Goal: Task Accomplishment & Management: Manage account settings

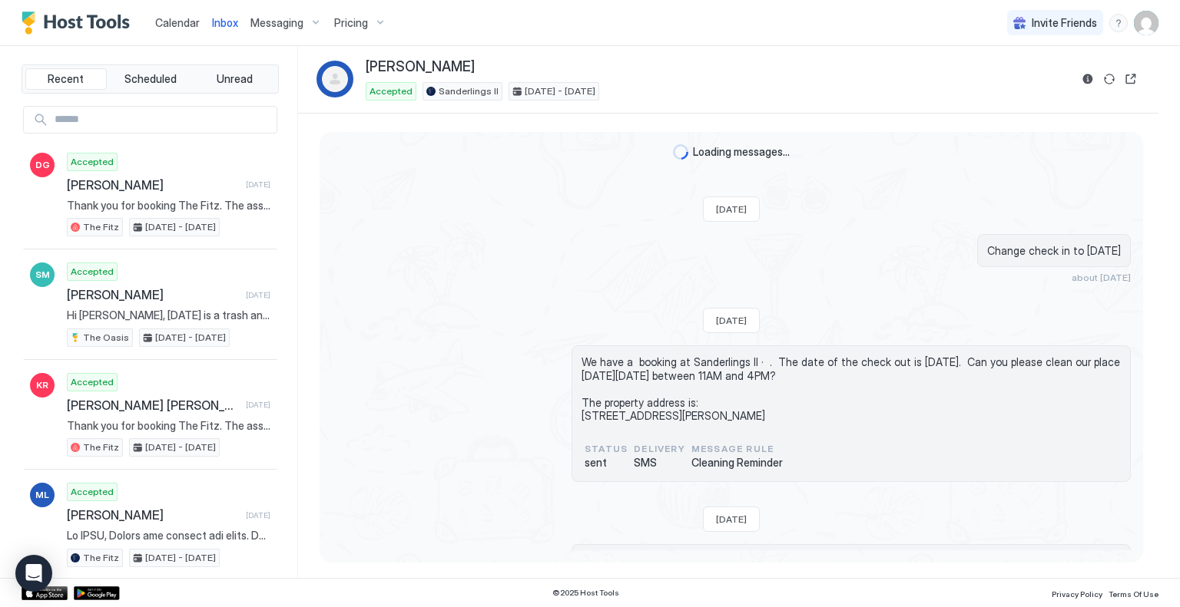
scroll to position [2660, 0]
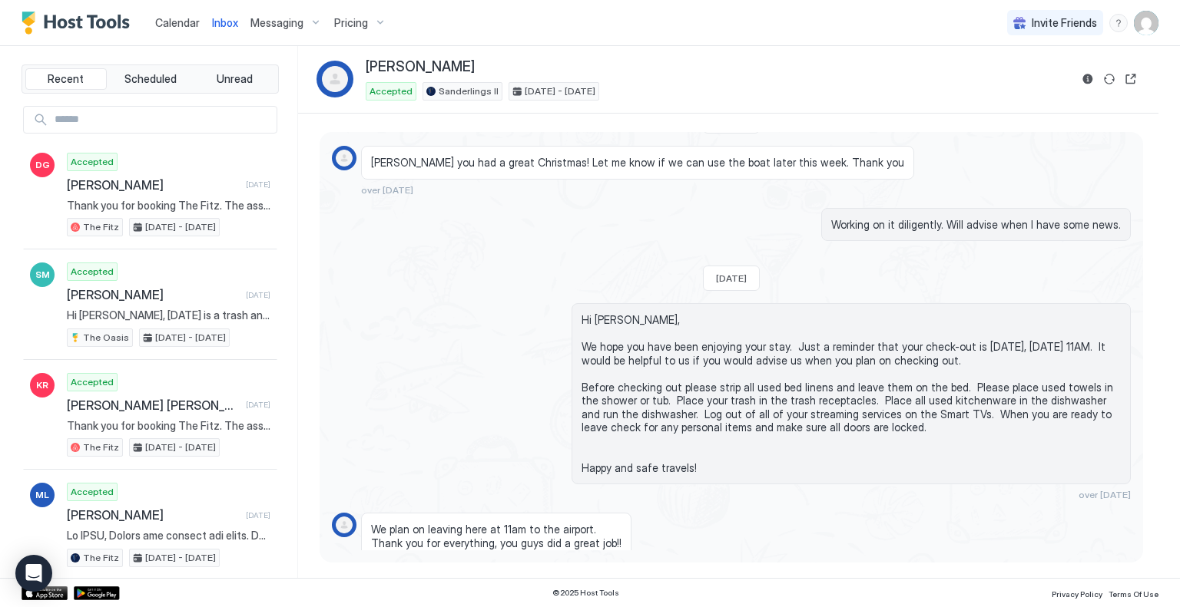
click at [173, 22] on span "Calendar" at bounding box center [177, 22] width 45 height 13
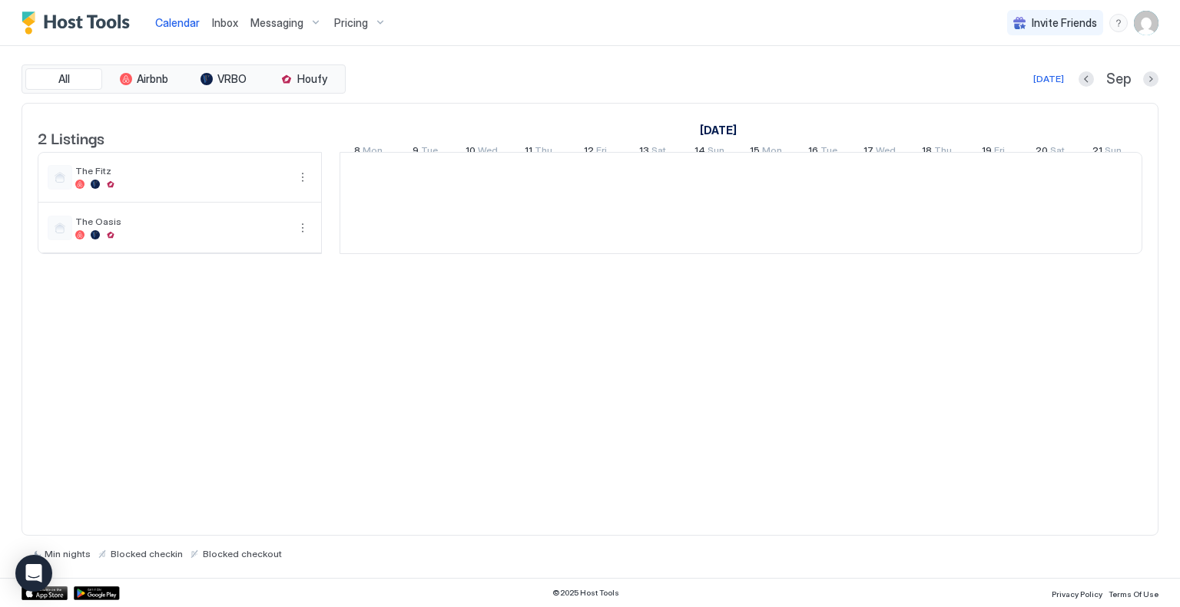
scroll to position [0, 853]
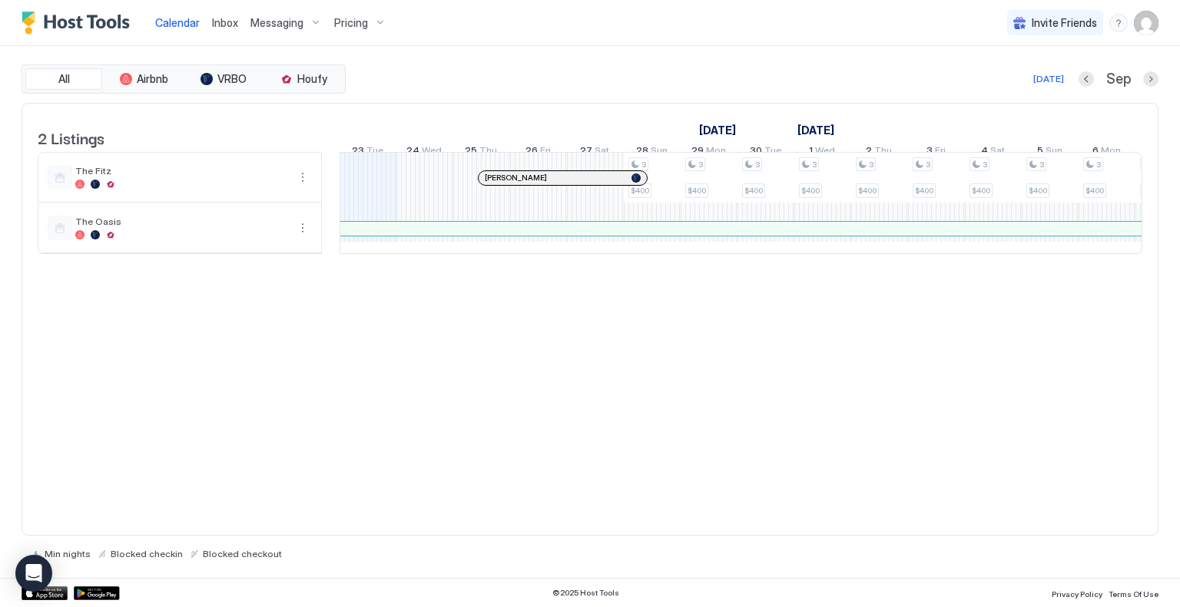
click at [541, 184] on div at bounding box center [541, 178] width 12 height 12
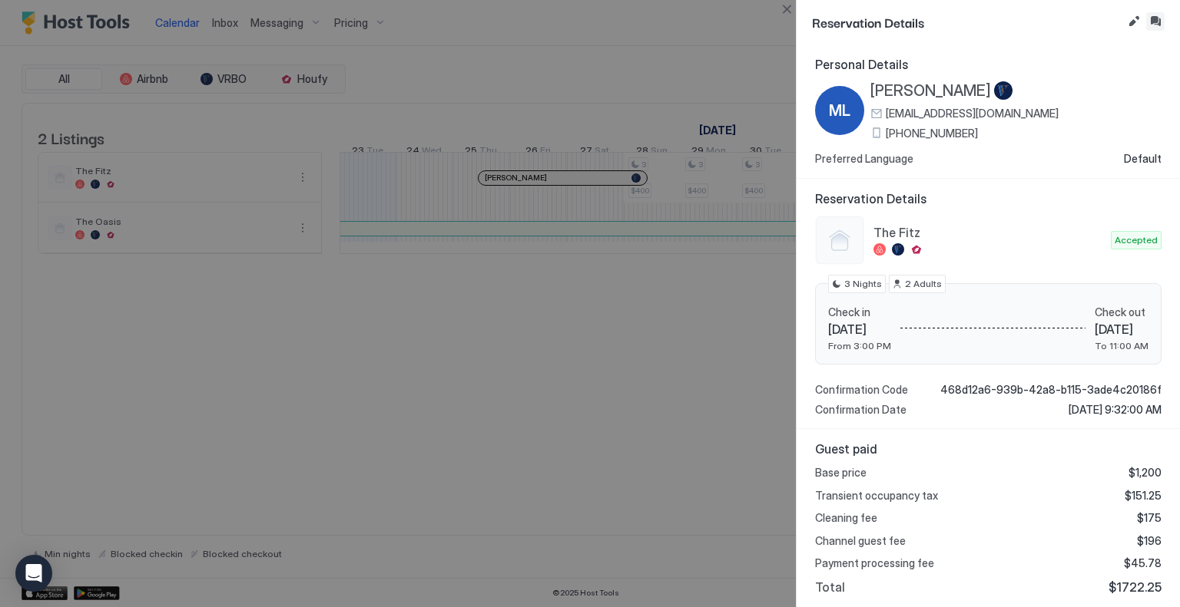
click at [1156, 23] on button "Inbox" at bounding box center [1155, 21] width 18 height 18
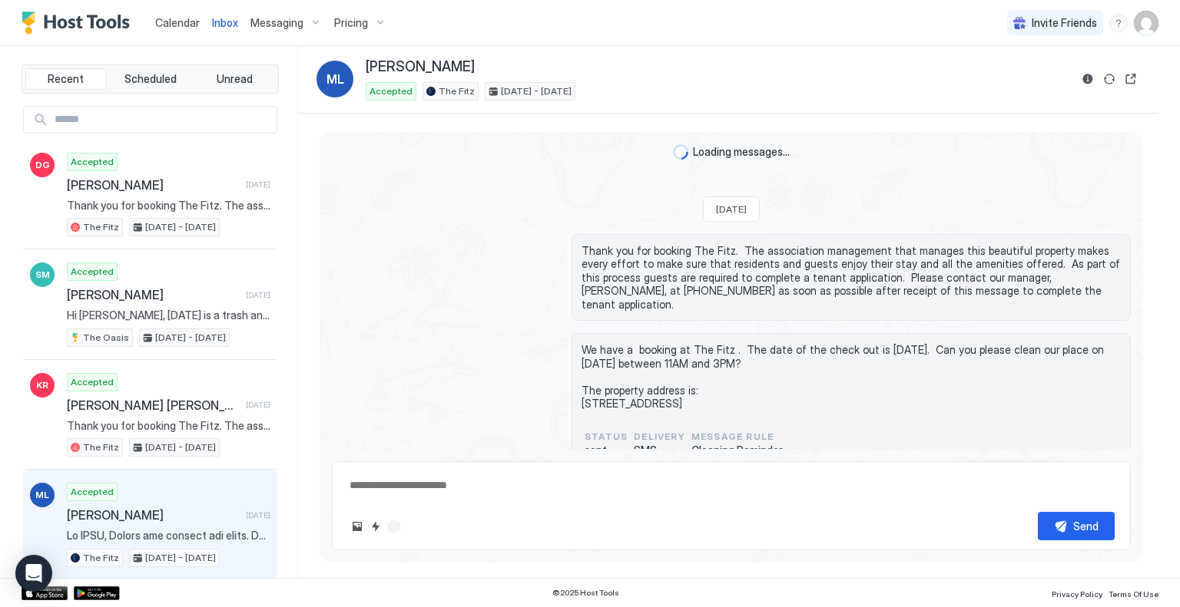
scroll to position [1282, 0]
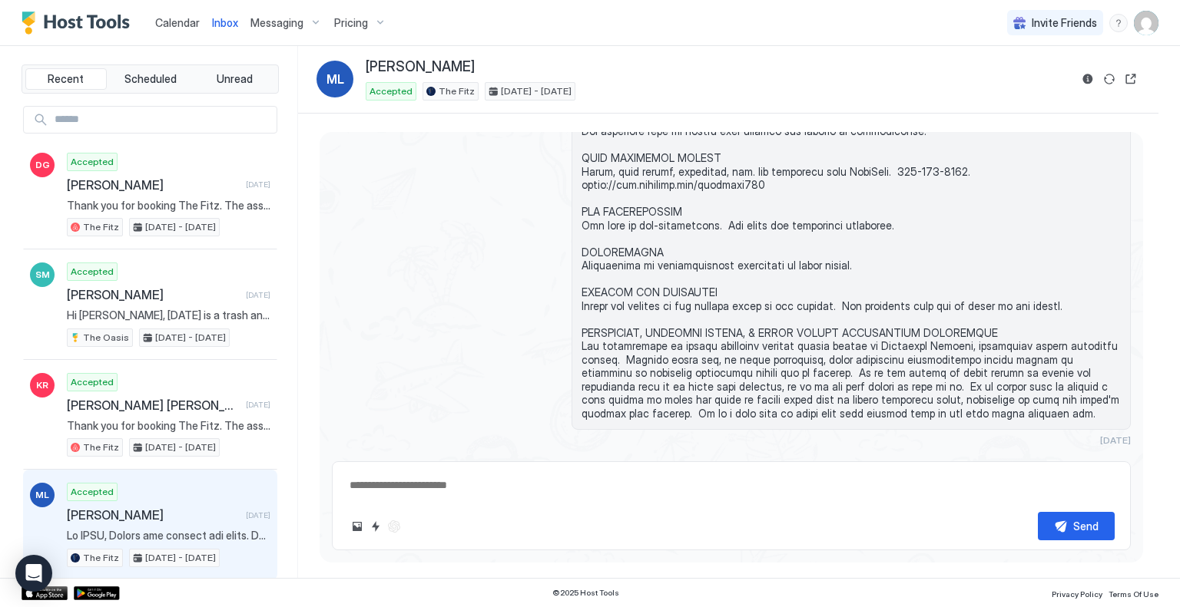
click at [1046, 458] on button "Scheduled Messages" at bounding box center [1059, 468] width 143 height 21
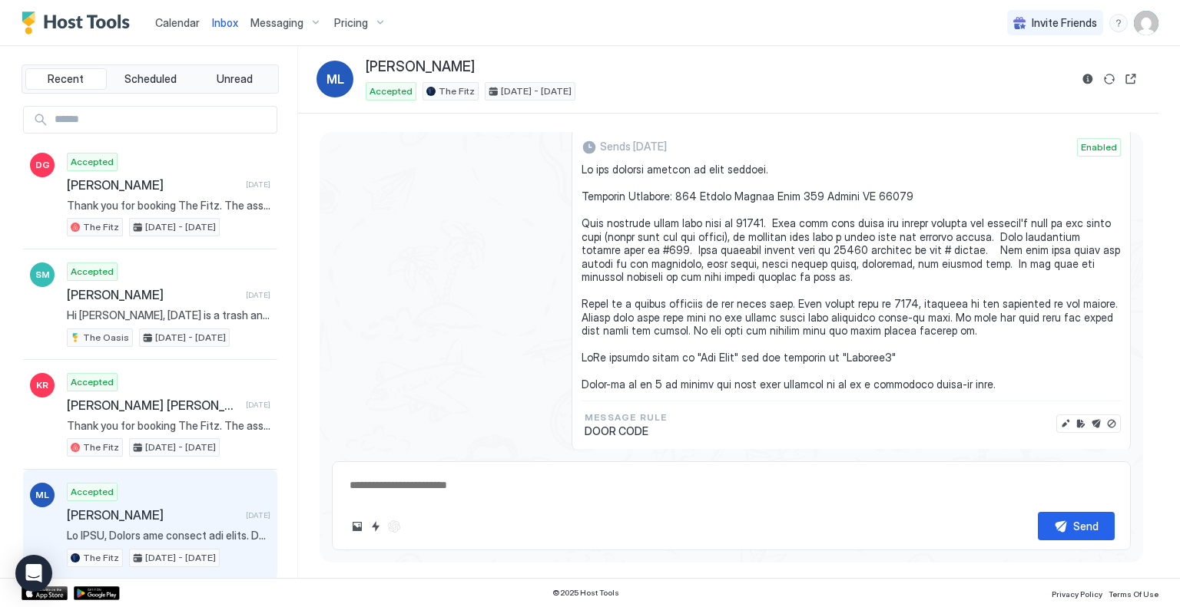
scroll to position [1663, 0]
click at [1058, 415] on button "Edit message" at bounding box center [1065, 422] width 15 height 15
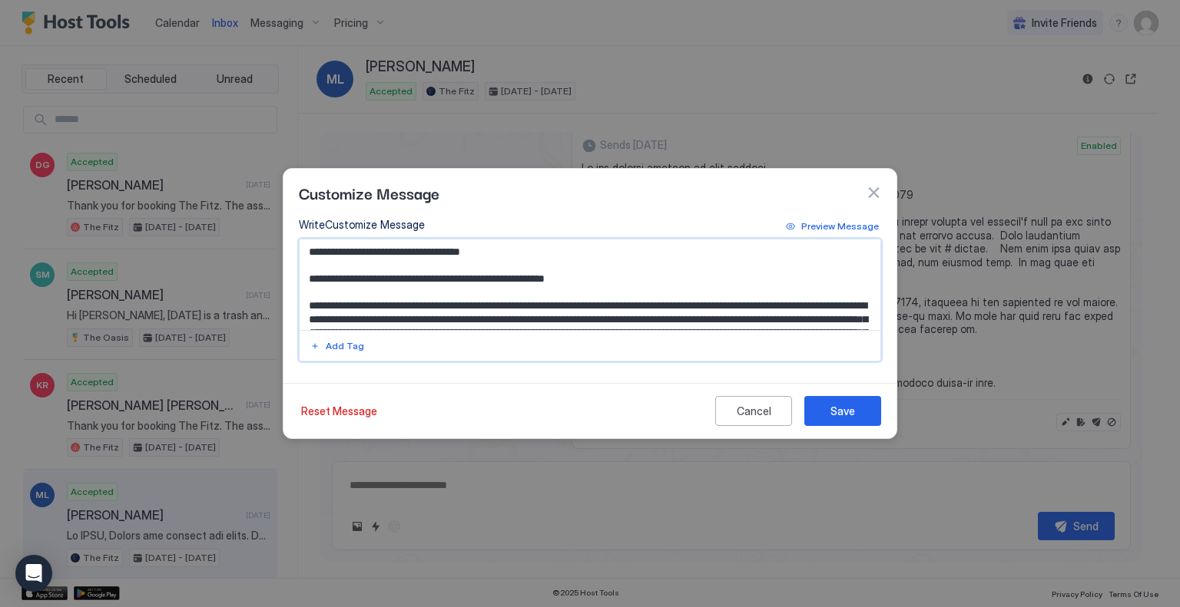
type textarea "*"
drag, startPoint x: 458, startPoint y: 304, endPoint x: 488, endPoint y: 305, distance: 29.2
click at [488, 305] on textarea "To enrich screen reader interactions, please activate Accessibility in Grammarl…" at bounding box center [590, 285] width 581 height 91
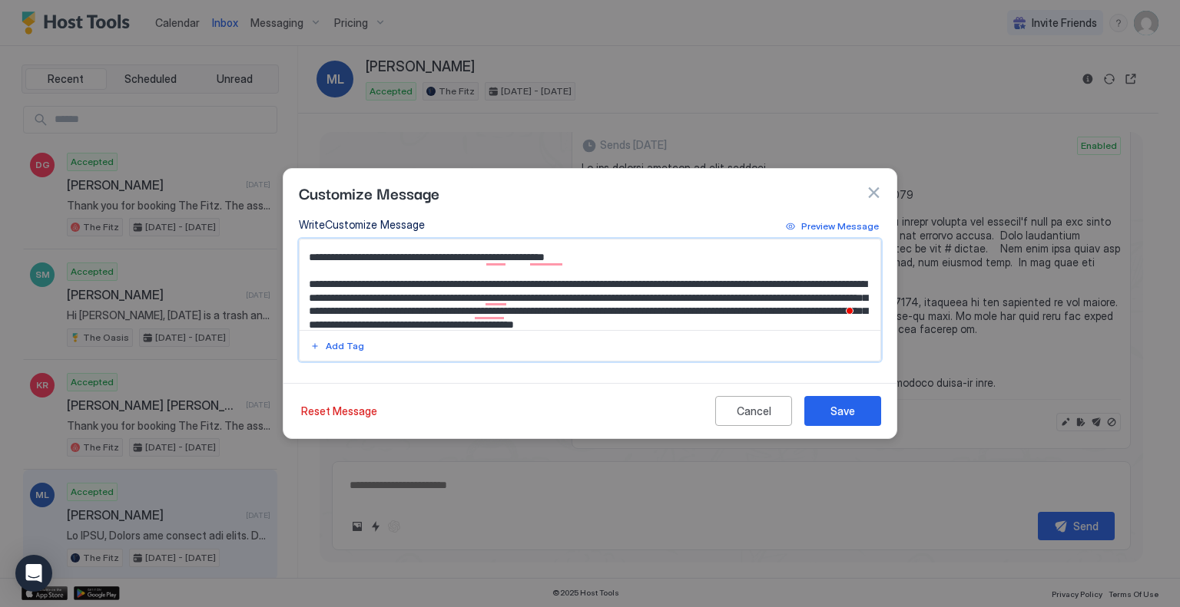
scroll to position [0, 0]
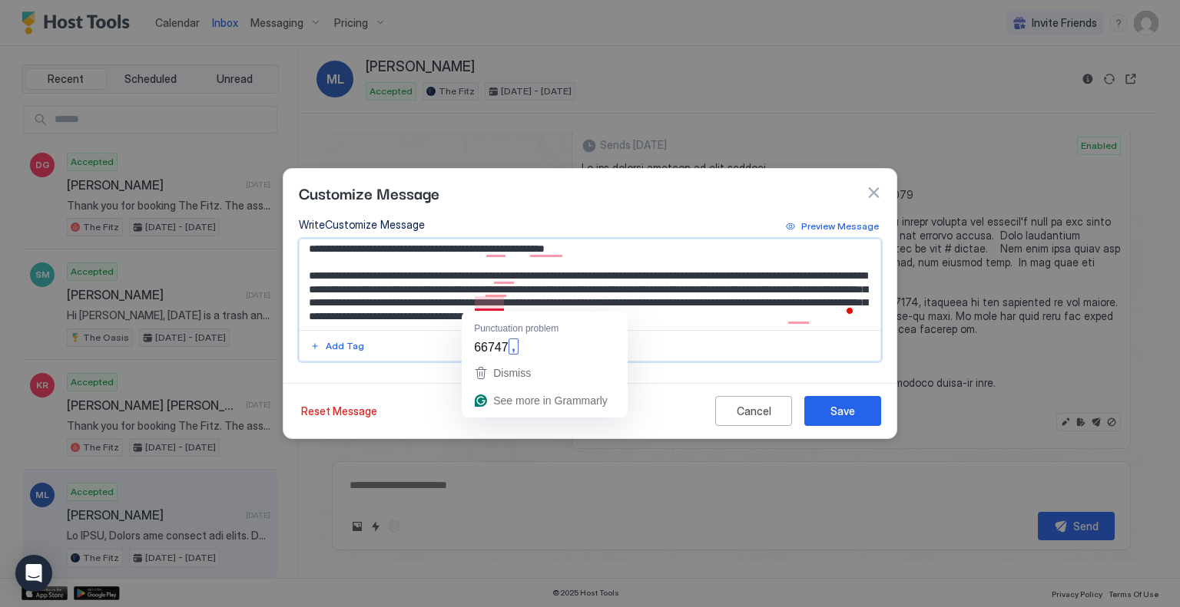
drag, startPoint x: 473, startPoint y: 303, endPoint x: 502, endPoint y: 303, distance: 29.2
click at [502, 303] on textarea "To enrich screen reader interactions, please activate Accessibility in Grammarl…" at bounding box center [590, 285] width 581 height 91
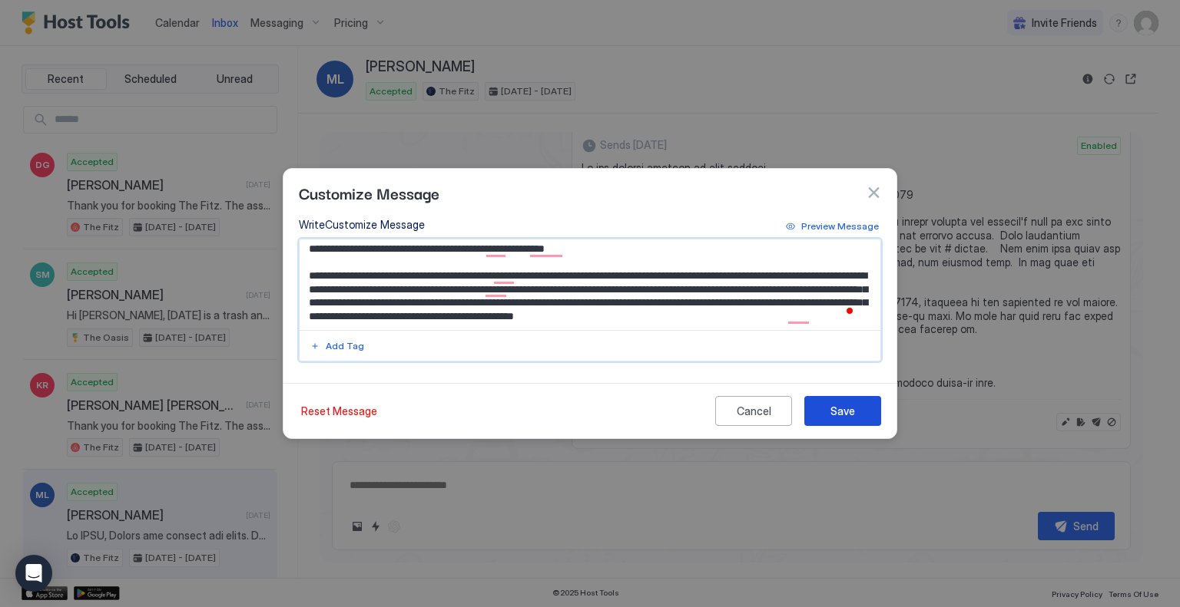
type textarea "**********"
click at [836, 414] on div "Save" at bounding box center [842, 411] width 25 height 16
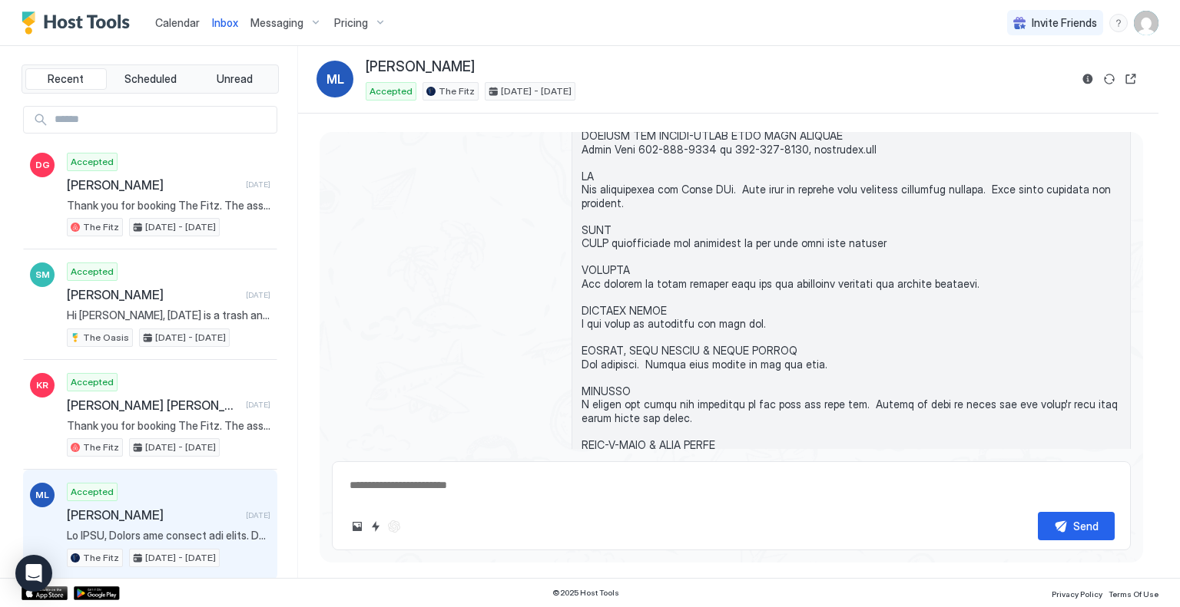
scroll to position [954, 0]
type textarea "*"
click at [287, 22] on span "Messaging" at bounding box center [276, 23] width 53 height 14
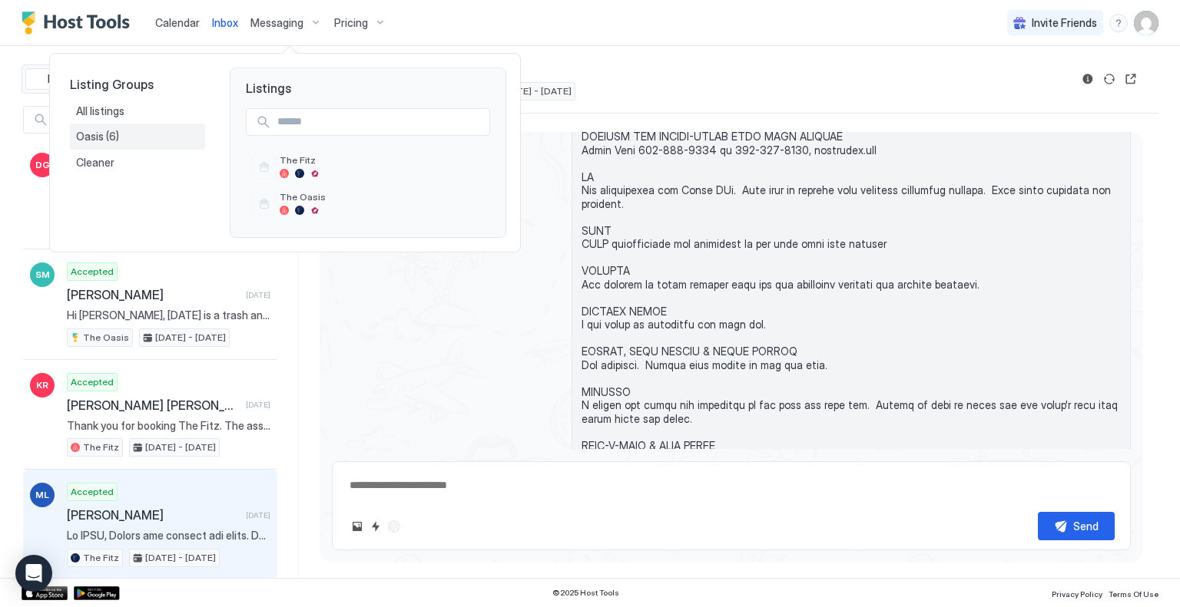
click at [102, 134] on span "Oasis" at bounding box center [91, 137] width 30 height 14
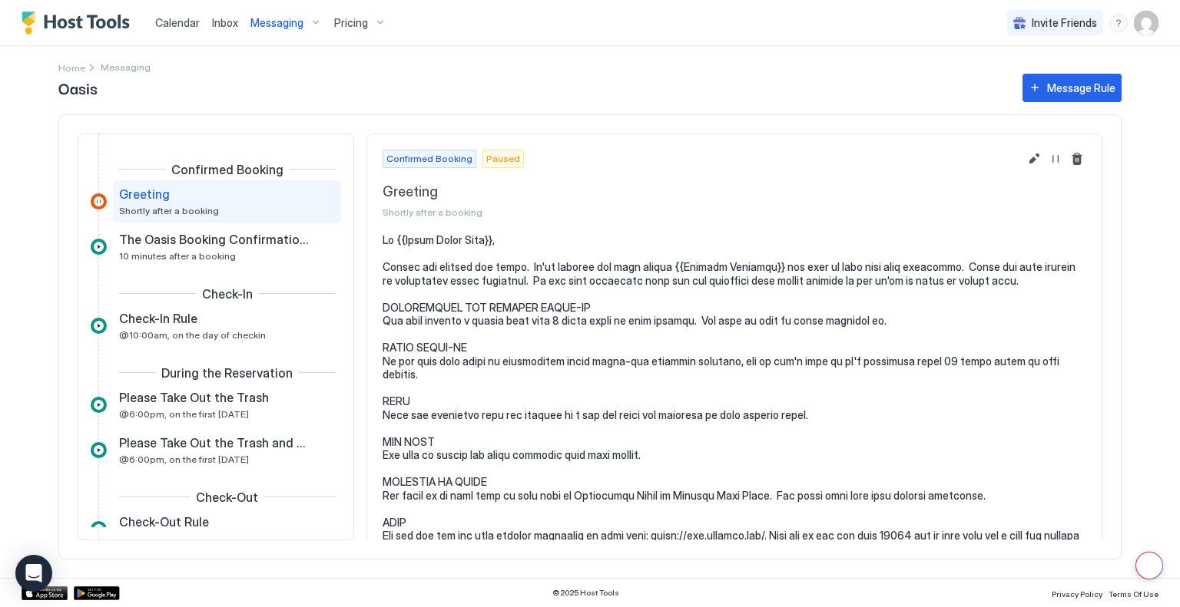
click at [265, 23] on span "Messaging" at bounding box center [276, 23] width 53 height 14
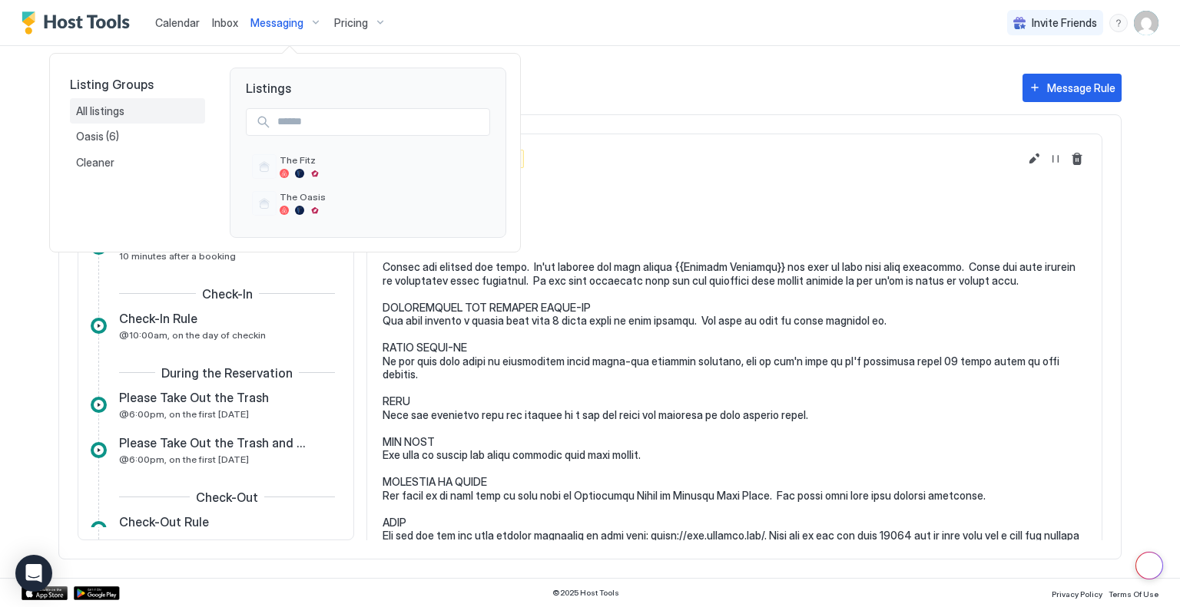
click at [109, 109] on span "All listings" at bounding box center [101, 111] width 51 height 14
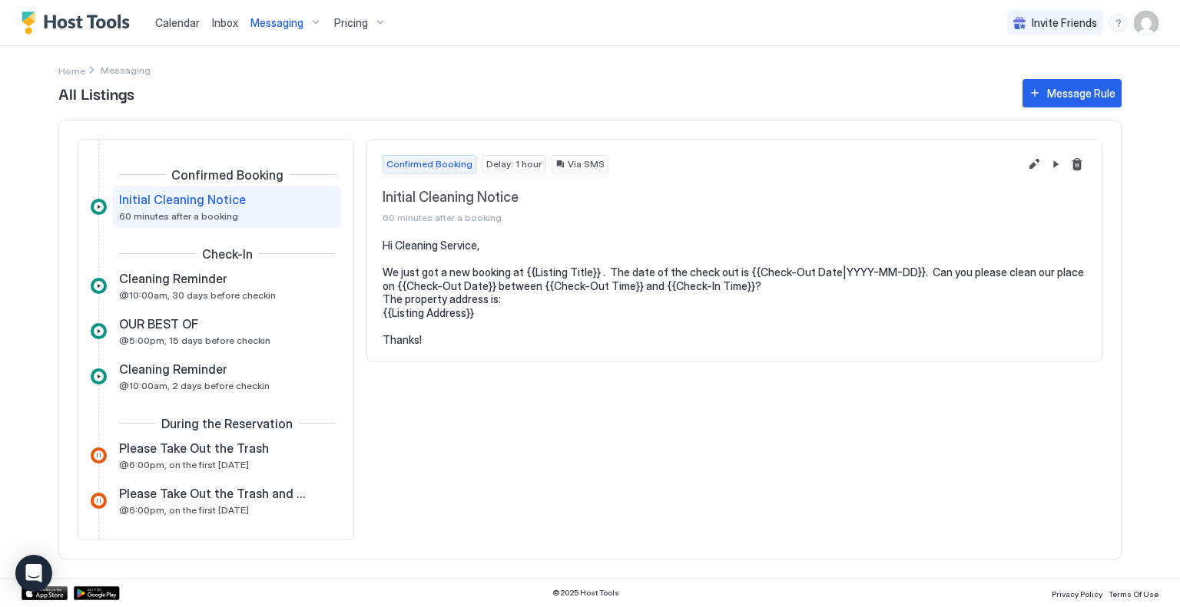
click at [236, 139] on div "Confirmed Booking Initial Cleaning Notice 60 minutes after a booking Check-In C…" at bounding box center [216, 340] width 276 height 402
click at [183, 331] on div "OUR BEST OF @5:00pm, 15 days before checkin" at bounding box center [216, 331] width 194 height 30
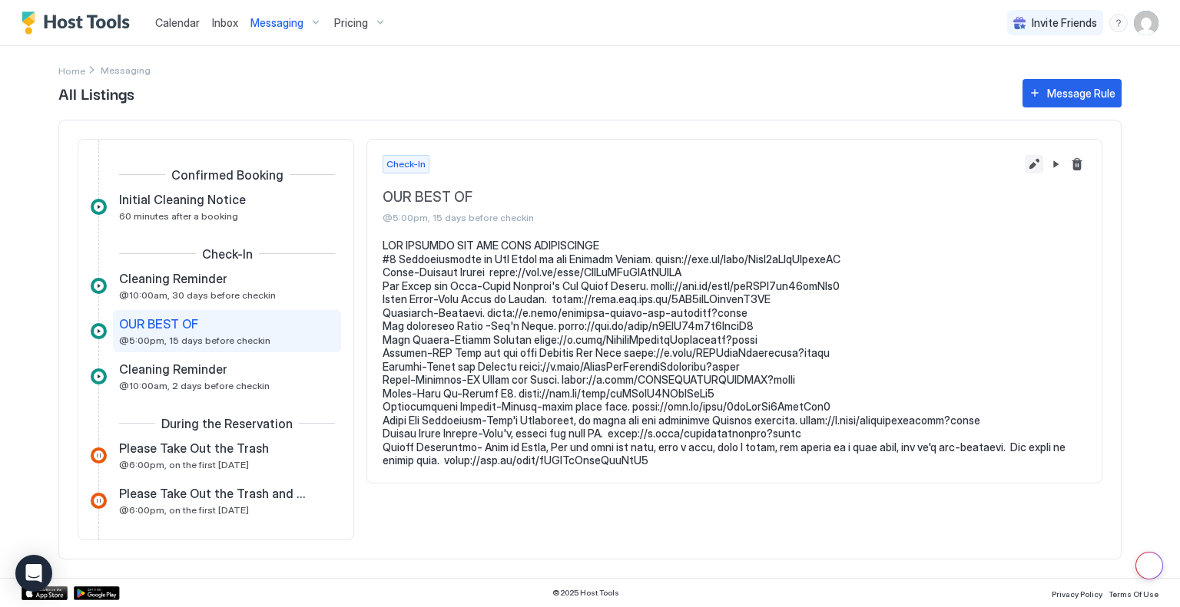
click at [1034, 161] on button "Edit message rule" at bounding box center [1034, 164] width 18 height 18
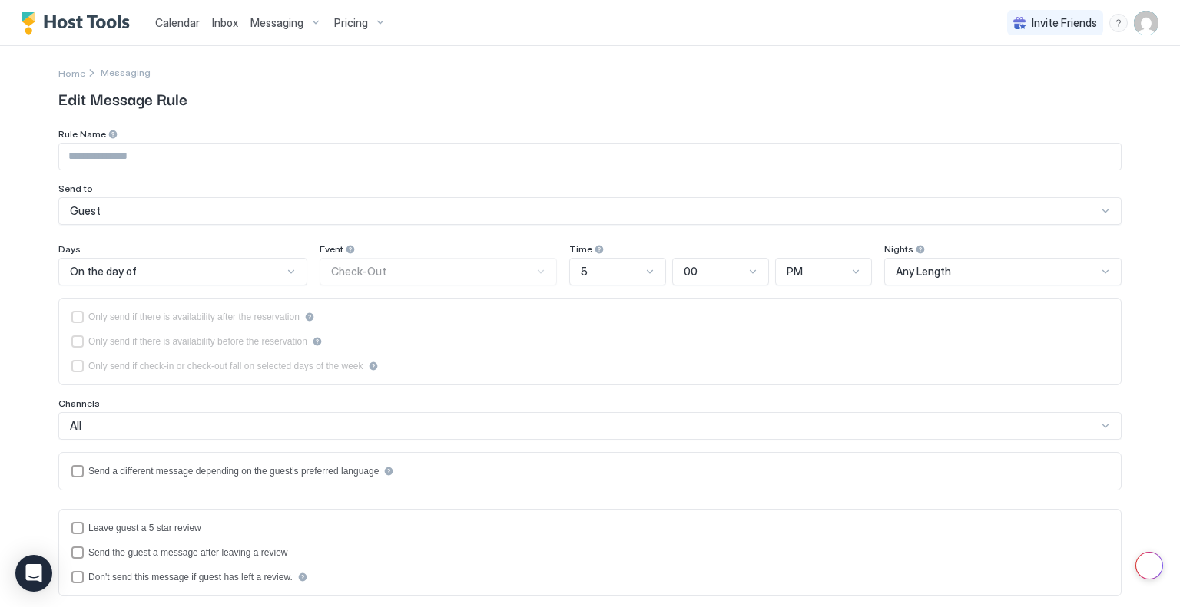
type input "**********"
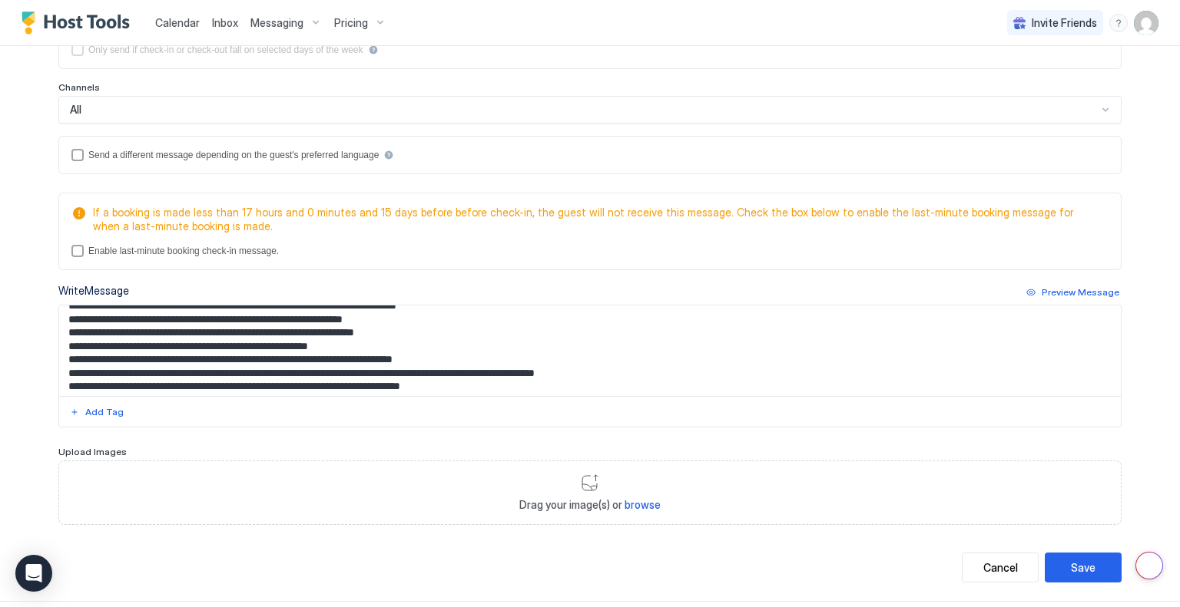
scroll to position [136, 0]
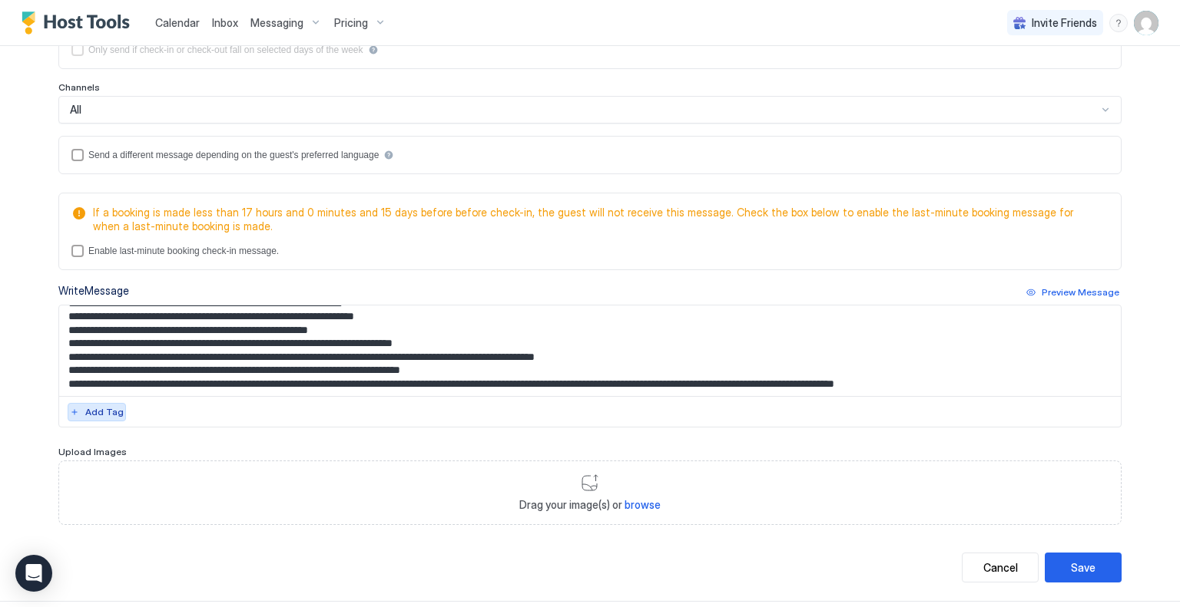
click at [88, 407] on div "Add Tag" at bounding box center [104, 413] width 38 height 14
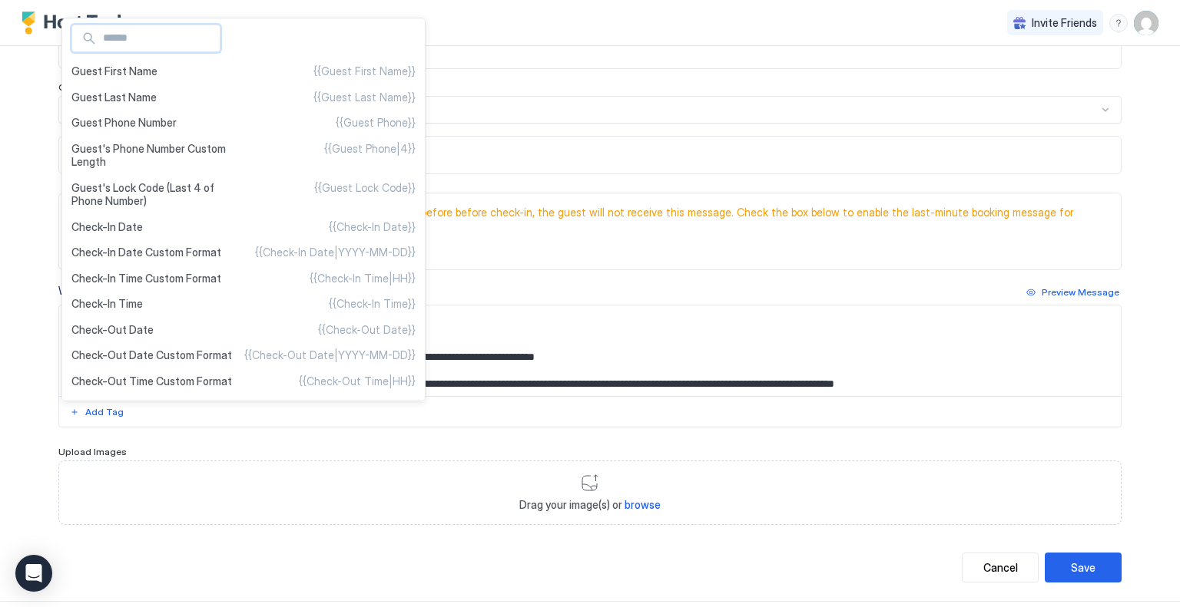
click at [25, 408] on div at bounding box center [590, 303] width 1180 height 607
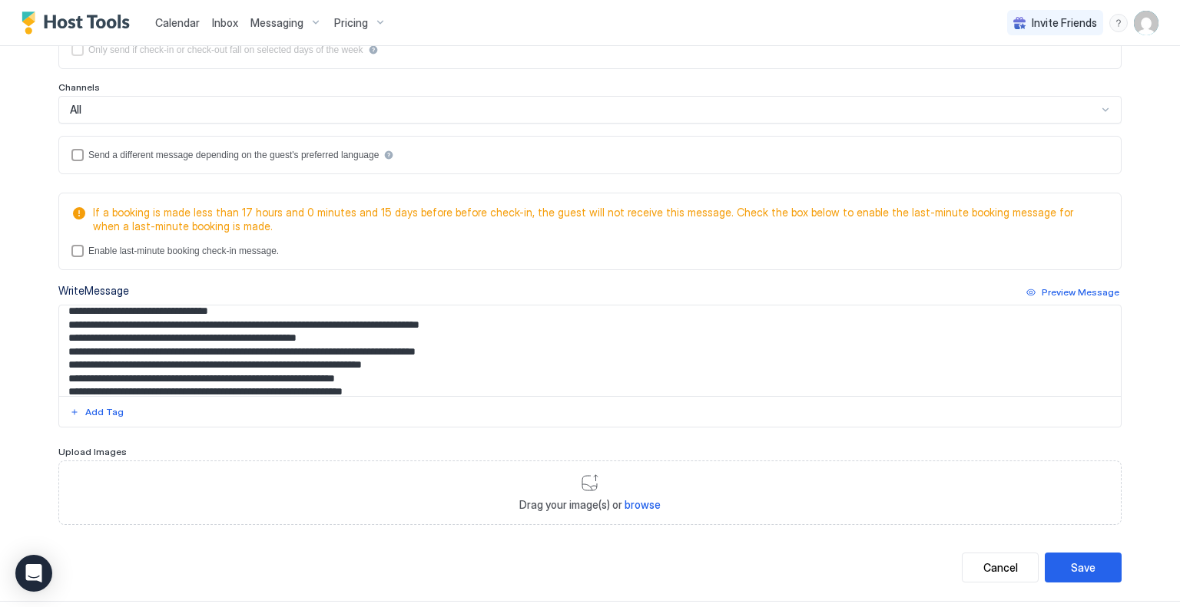
scroll to position [0, 0]
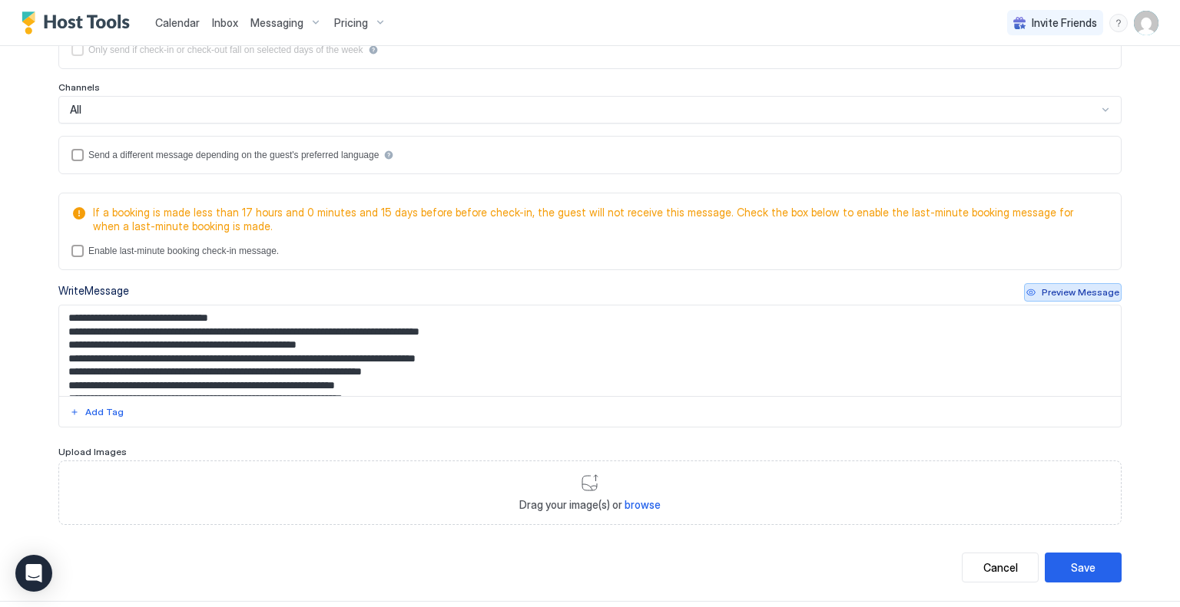
click at [1033, 288] on button "Preview Message" at bounding box center [1073, 292] width 98 height 18
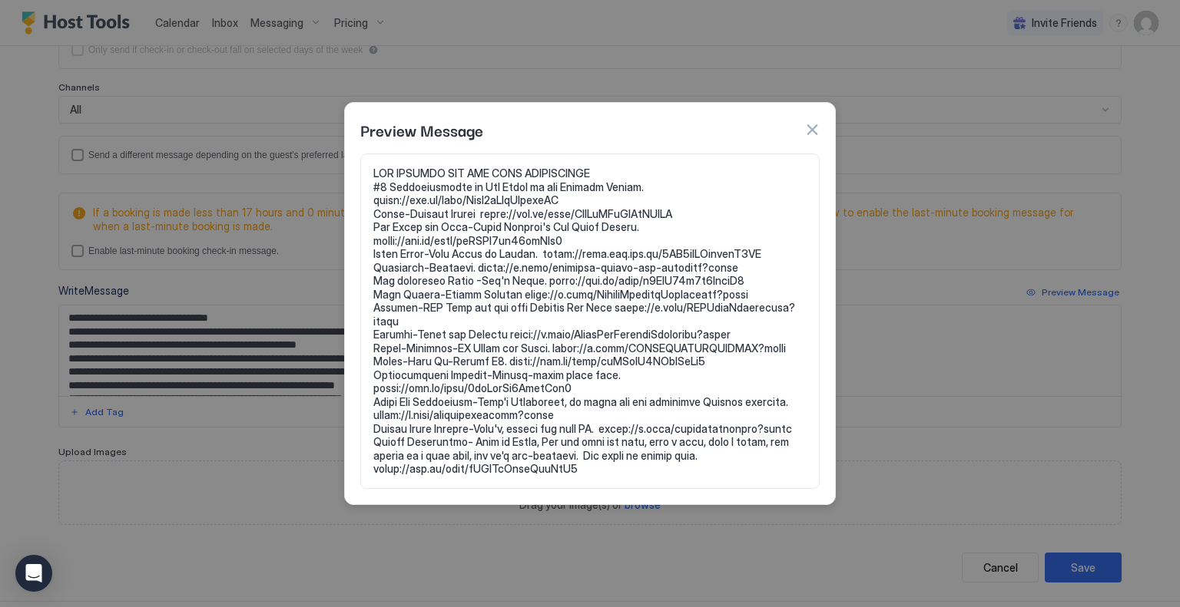
click at [818, 136] on button "button" at bounding box center [811, 129] width 15 height 15
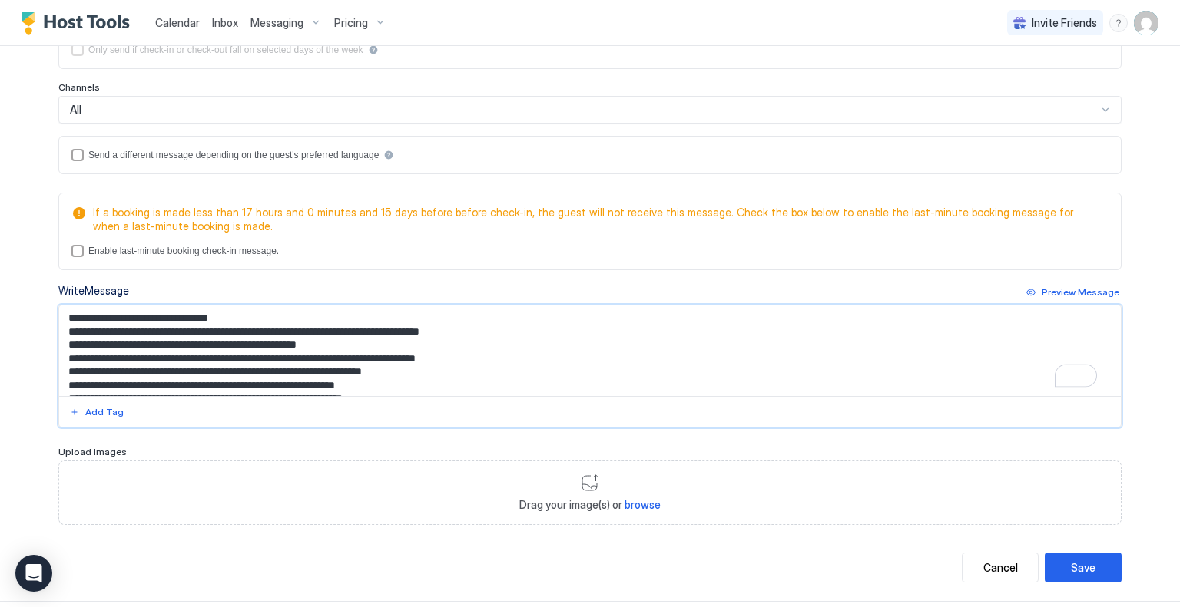
drag, startPoint x: 319, startPoint y: 329, endPoint x: 516, endPoint y: 332, distance: 196.6
click at [516, 332] on textarea "To enrich screen reader interactions, please activate Accessibility in Grammarl…" at bounding box center [589, 351] width 1061 height 91
drag, startPoint x: 483, startPoint y: 328, endPoint x: 891, endPoint y: 340, distance: 408.0
click at [891, 340] on textarea "To enrich screen reader interactions, please activate Accessibility in Grammarl…" at bounding box center [589, 351] width 1061 height 91
click at [1109, 21] on div "menu" at bounding box center [1118, 23] width 18 height 18
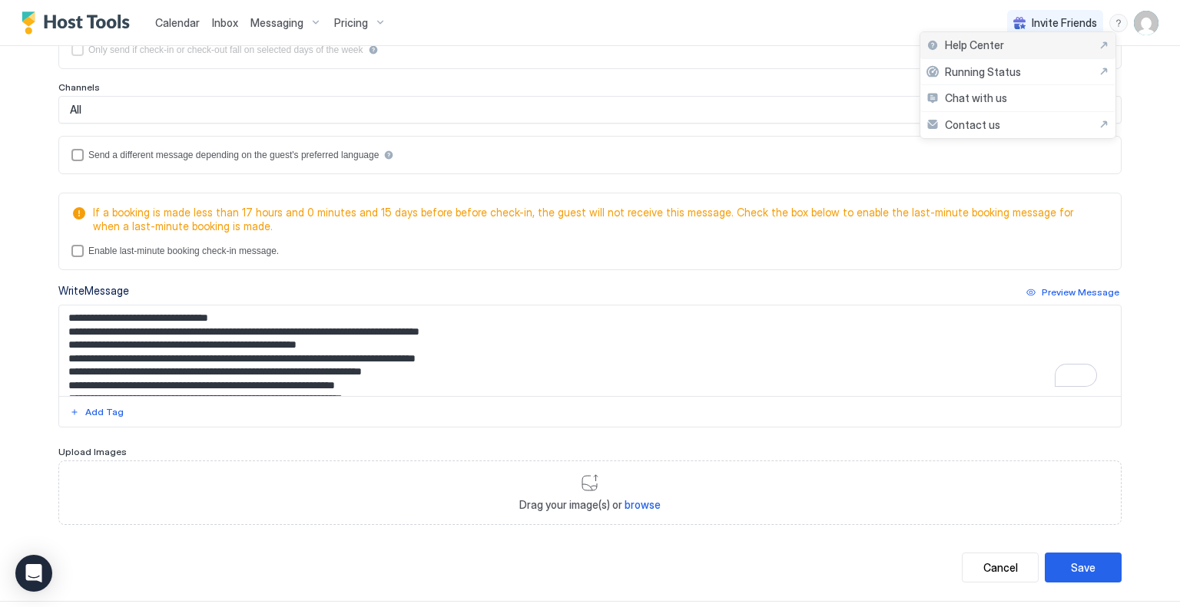
click at [1011, 41] on div "Help Center" at bounding box center [1017, 45] width 183 height 14
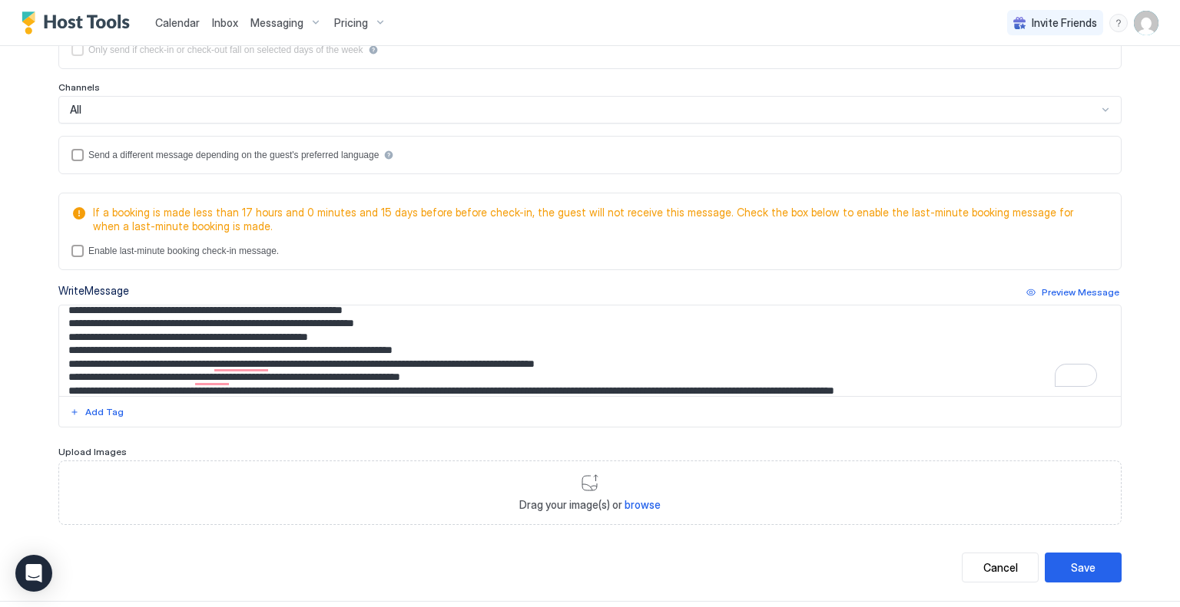
scroll to position [126, 0]
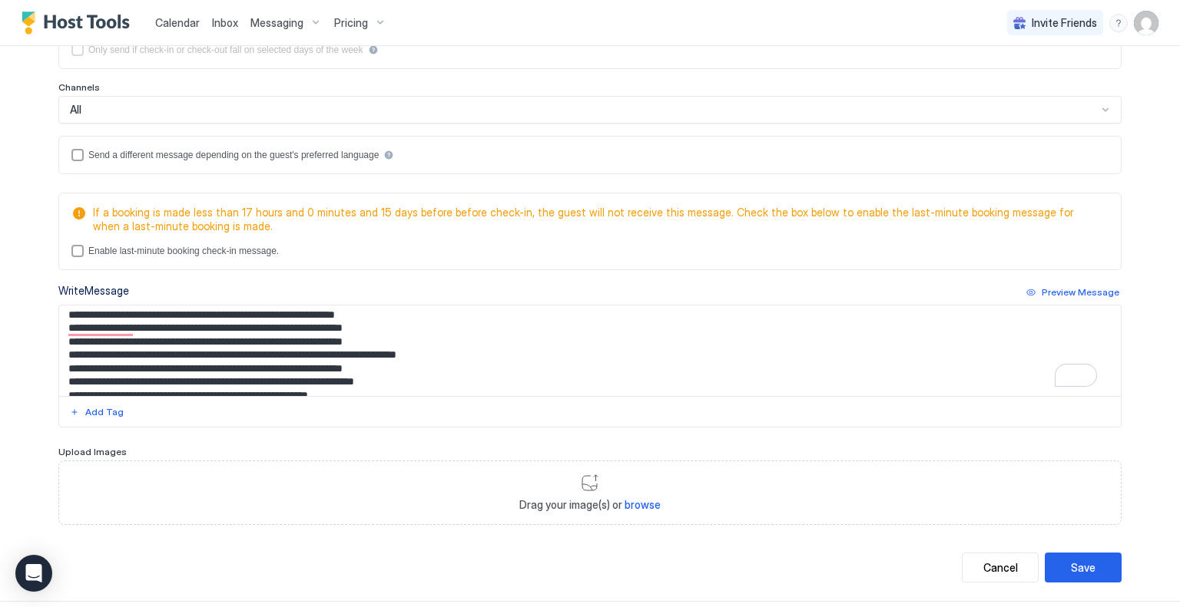
click at [422, 339] on textarea "To enrich screen reader interactions, please activate Accessibility in Grammarl…" at bounding box center [589, 351] width 1061 height 91
click at [418, 337] on textarea "To enrich screen reader interactions, please activate Accessibility in Grammarl…" at bounding box center [589, 351] width 1061 height 91
paste textarea "**********"
type textarea "**********"
click at [1072, 564] on div "Save" at bounding box center [1083, 568] width 25 height 16
